Goal: Complete application form: Complete application form

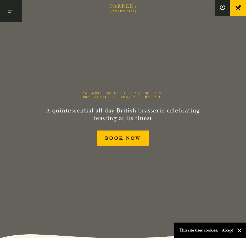
drag, startPoint x: 3, startPoint y: 12, endPoint x: 6, endPoint y: 12, distance: 2.7
click at [3, 12] on button "Toggle navigation" at bounding box center [11, 11] width 22 height 22
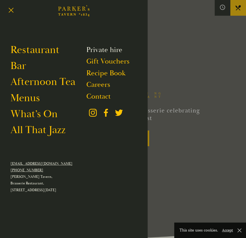
click at [113, 49] on link "Private hire" at bounding box center [104, 49] width 36 height 9
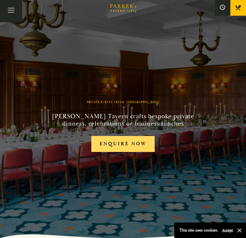
click at [133, 142] on link "Enquire now" at bounding box center [122, 144] width 63 height 16
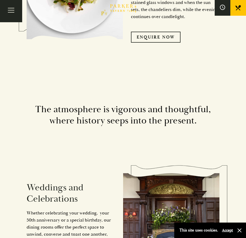
scroll to position [366, 0]
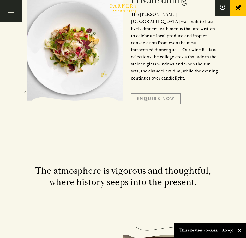
click at [158, 96] on link "Enquire Now" at bounding box center [156, 98] width 50 height 11
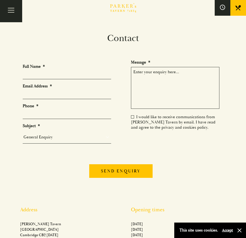
click at [51, 68] on li "Full Name *" at bounding box center [69, 72] width 93 height 16
click at [56, 72] on input "Full Name *" at bounding box center [67, 75] width 89 height 8
type input "Katie Wilkins"
type input "katie@dogtoothtech.com"
click at [62, 114] on input "0" at bounding box center [67, 115] width 89 height 8
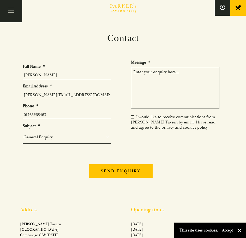
type input "01763268463"
click at [61, 137] on select "General Enquiry Private Bookings Group Bookings Events" at bounding box center [67, 136] width 89 height 7
select select "Private Bookings"
click at [23, 134] on select "General Enquiry Private Bookings Group Bookings Events" at bounding box center [67, 136] width 89 height 7
click at [73, 137] on select "General Enquiry Private Bookings Group Bookings Events" at bounding box center [67, 136] width 89 height 7
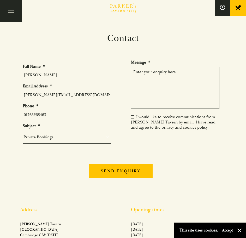
click at [23, 134] on select "General Enquiry Private Bookings Group Bookings Events" at bounding box center [67, 136] width 89 height 7
click at [189, 83] on textarea "Message *" at bounding box center [175, 88] width 89 height 42
click at [172, 82] on textarea "Message *" at bounding box center [175, 88] width 89 height 42
type textarea "H"
click at [155, 88] on textarea "Afternoon" at bounding box center [175, 88] width 89 height 42
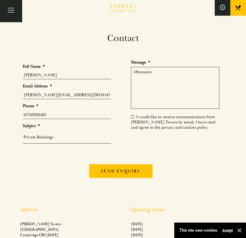
paste textarea "I'm getting in touch to enquire about hosting our company Christmas party at yo…"
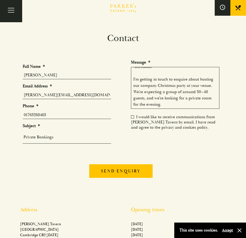
scroll to position [6, 0]
click at [173, 105] on textarea "Afternoon I'm getting in touch to enquire about hosting our company Christmas p…" at bounding box center [175, 88] width 89 height 42
click at [204, 81] on textarea "Afternoon I'm getting in touch to enquire about hosting our company Christmas p…" at bounding box center [175, 88] width 89 height 42
click at [162, 104] on textarea "Afternoon I'm getting in touch to enquire about hosting our company Christmas p…" at bounding box center [175, 88] width 89 height 42
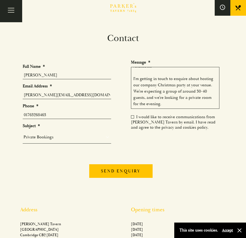
paste textarea "Our preferred date is Thursday, 12th December, but we’re flexible and open to h…"
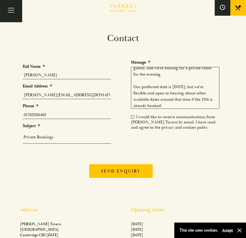
scroll to position [48, 0]
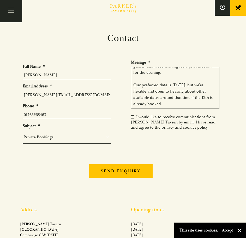
click at [156, 103] on textarea "Afternoon I'm getting in touch to enquire about hosting our company Christmas p…" at bounding box center [175, 88] width 89 height 42
paste textarea "Could you please provide the following details? Private room options available …"
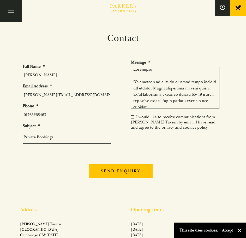
scroll to position [0, 0]
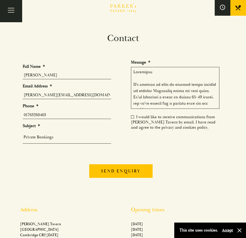
click at [161, 105] on textarea "Message *" at bounding box center [175, 88] width 89 height 42
type textarea "Afternoon I'm getting in touch to enquire about hosting our company Christmas p…"
click at [174, 100] on textarea "Message *" at bounding box center [175, 88] width 89 height 42
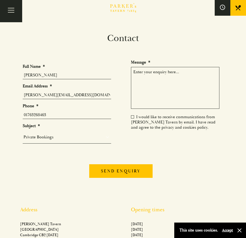
paste textarea "Afternoon I'm getting in touch to enquire about hosting our company Christmas p…"
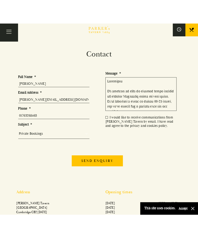
scroll to position [180, 0]
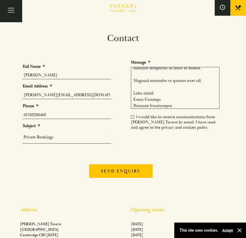
type textarea "Afternoon I'm getting in touch to enquire about hosting our company Christmas p…"
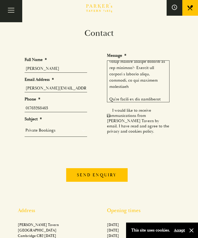
scroll to position [192, 0]
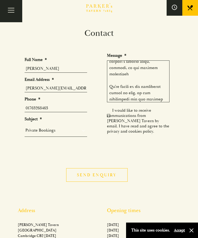
click at [106, 168] on input "Send enquiry" at bounding box center [96, 175] width 61 height 14
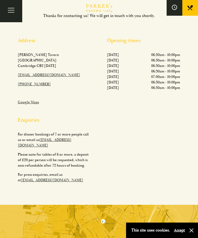
scroll to position [52, 0]
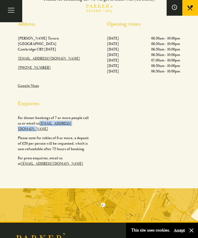
drag, startPoint x: 65, startPoint y: 126, endPoint x: 40, endPoint y: 125, distance: 24.9
click at [40, 125] on p "For dinner bookings of 7 or more people call us or email us hello@parkerstavern…" at bounding box center [54, 123] width 73 height 16
copy link "[EMAIL_ADDRESS][DOMAIN_NAME]"
